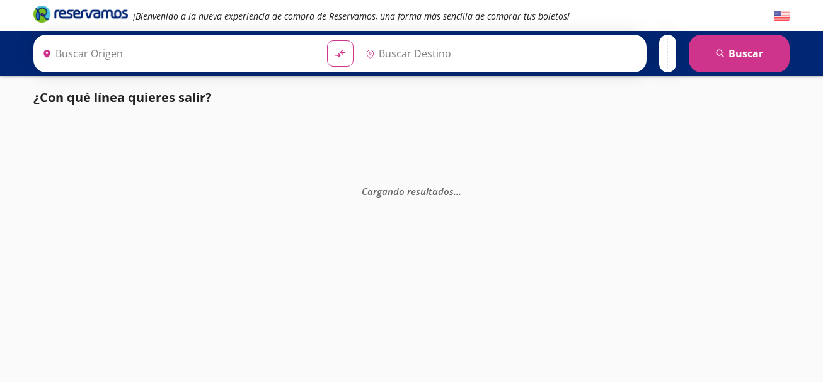
type input "[GEOGRAPHIC_DATA], [GEOGRAPHIC_DATA]"
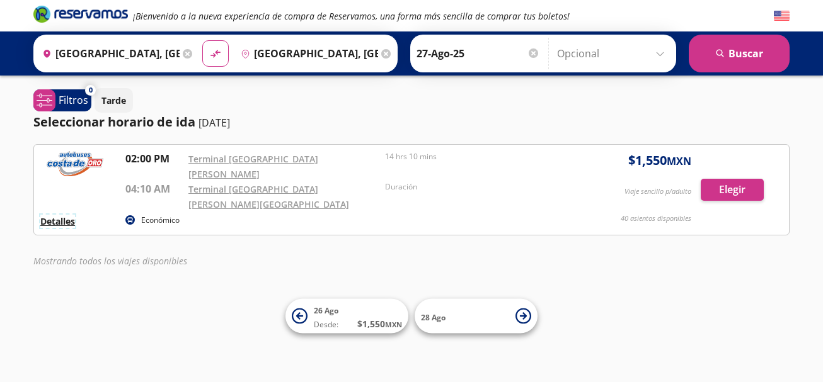
click at [71, 215] on button "Detalles" at bounding box center [57, 221] width 35 height 13
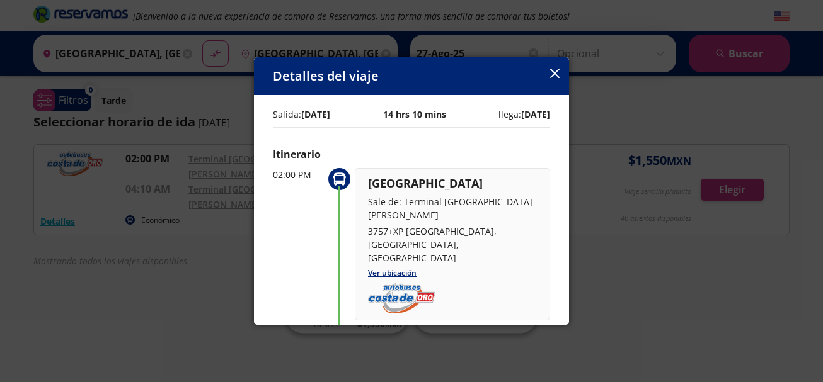
click at [553, 75] on icon "button" at bounding box center [554, 73] width 9 height 9
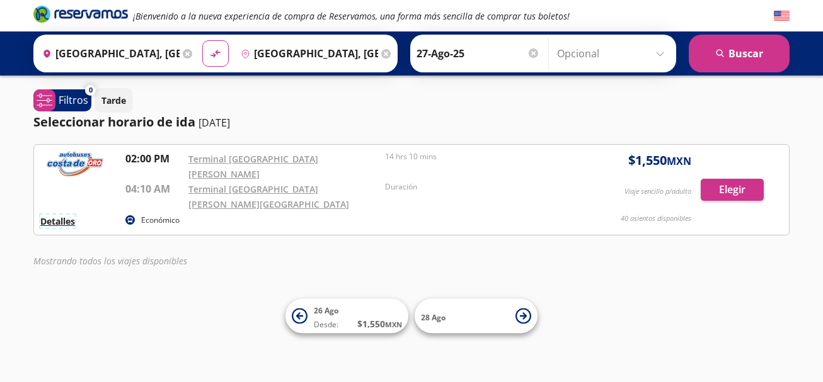
click at [67, 215] on button "Detalles" at bounding box center [57, 221] width 35 height 13
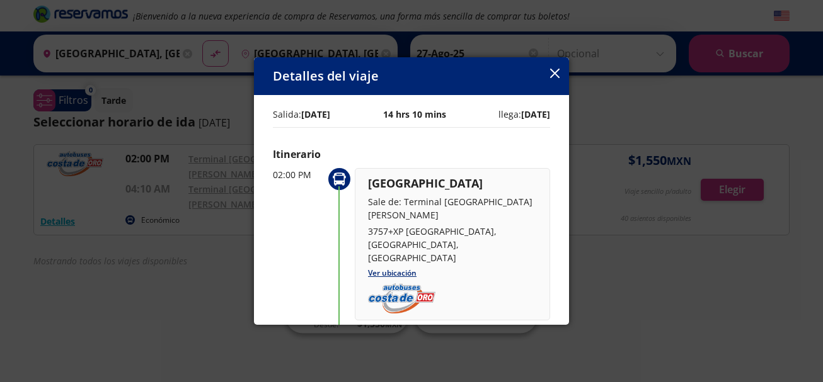
click at [551, 79] on button "button" at bounding box center [554, 74] width 9 height 15
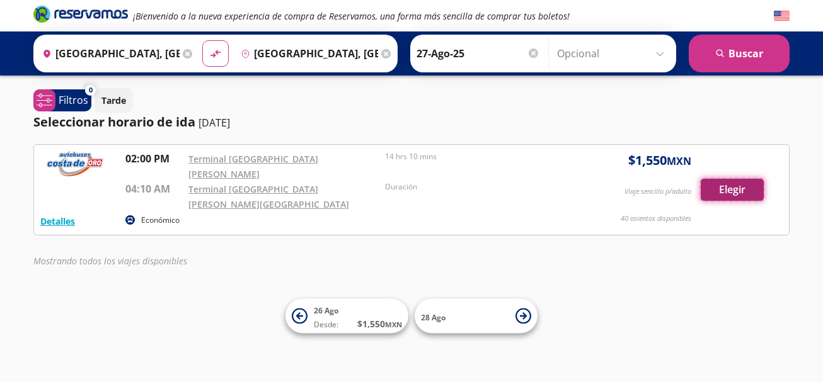
click at [733, 179] on button "Elegir" at bounding box center [732, 190] width 63 height 22
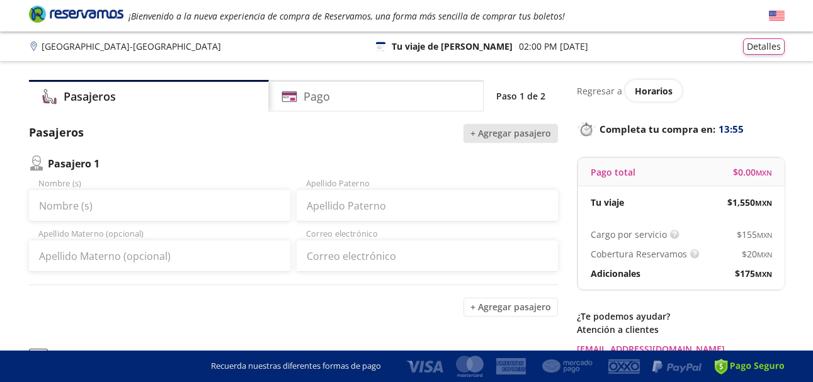
click at [510, 134] on button "+ Agregar pasajero" at bounding box center [511, 133] width 95 height 19
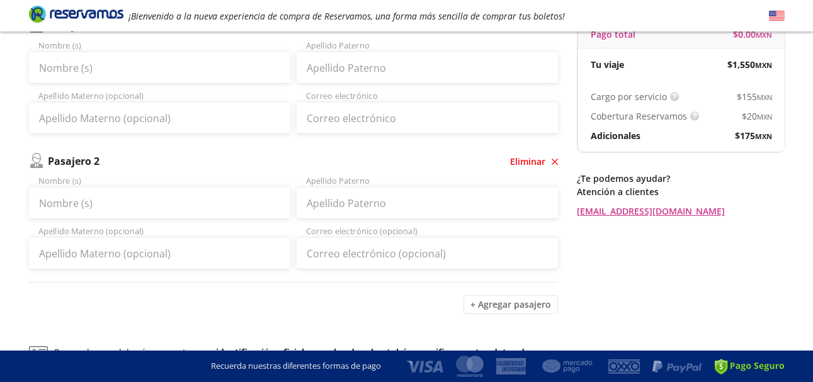
scroll to position [116, 0]
